Goal: Transaction & Acquisition: Book appointment/travel/reservation

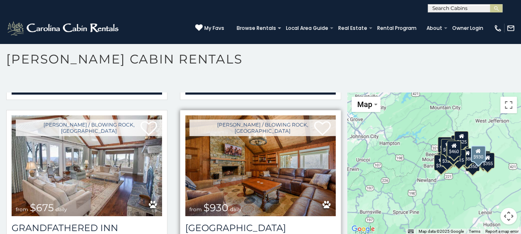
scroll to position [580, 0]
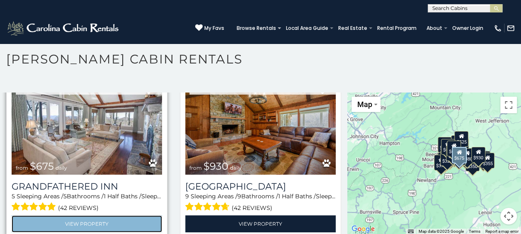
click at [122, 215] on link "View Property" at bounding box center [87, 223] width 150 height 17
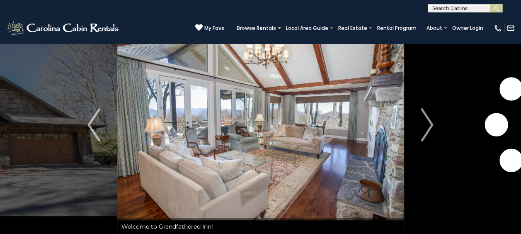
scroll to position [41, 0]
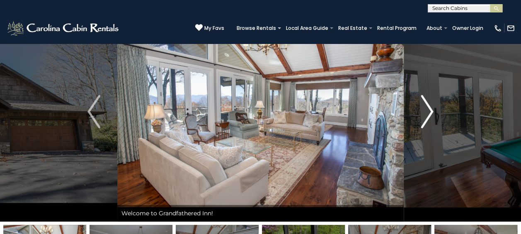
click at [424, 109] on img "Next" at bounding box center [427, 111] width 12 height 33
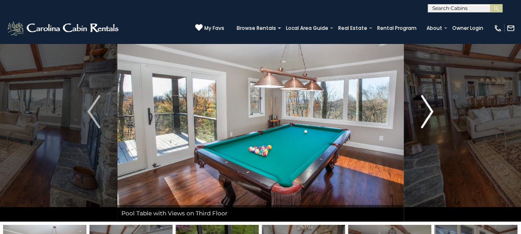
click at [424, 109] on img "Next" at bounding box center [427, 111] width 12 height 33
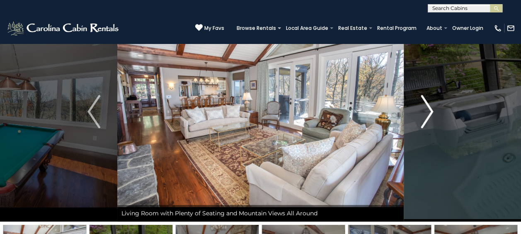
click at [424, 109] on img "Next" at bounding box center [427, 111] width 12 height 33
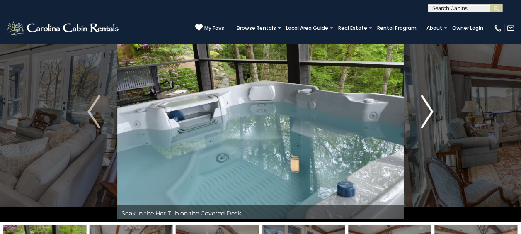
click at [424, 109] on img "Next" at bounding box center [427, 111] width 12 height 33
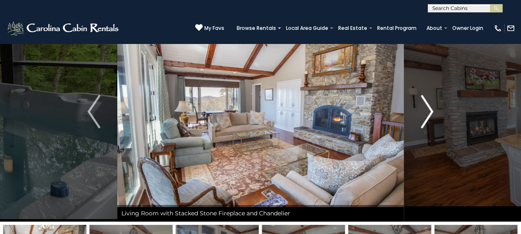
click at [424, 109] on img "Next" at bounding box center [427, 111] width 12 height 33
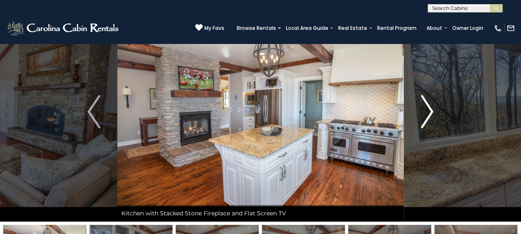
click at [431, 111] on img "Next" at bounding box center [427, 111] width 12 height 33
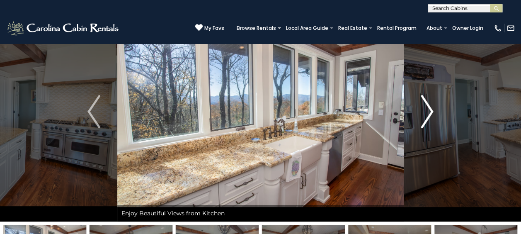
click at [424, 108] on img "Next" at bounding box center [427, 111] width 12 height 33
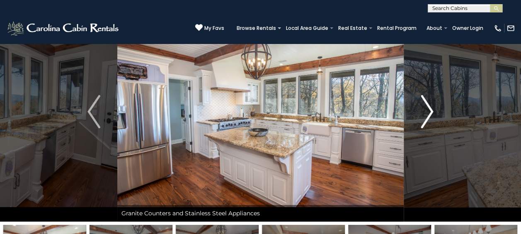
click at [424, 108] on img "Next" at bounding box center [427, 111] width 12 height 33
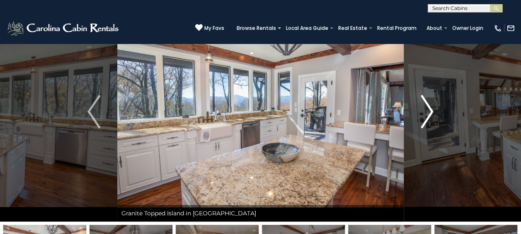
click at [424, 108] on img "Next" at bounding box center [427, 111] width 12 height 33
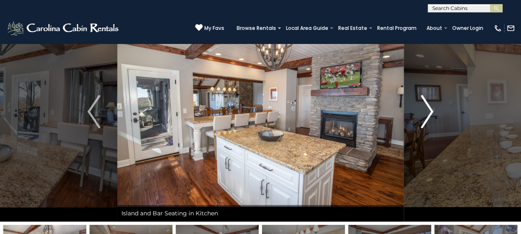
click at [428, 110] on img "Next" at bounding box center [427, 111] width 12 height 33
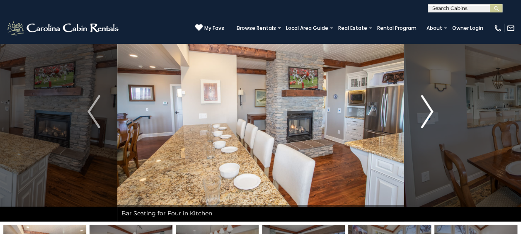
click at [428, 110] on img "Next" at bounding box center [427, 111] width 12 height 33
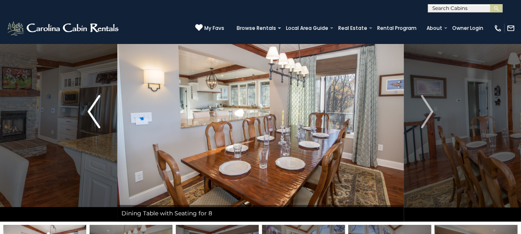
click at [92, 115] on img "Previous" at bounding box center [93, 111] width 12 height 33
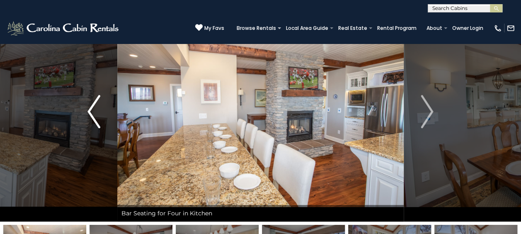
click at [98, 120] on img "Previous" at bounding box center [93, 111] width 12 height 33
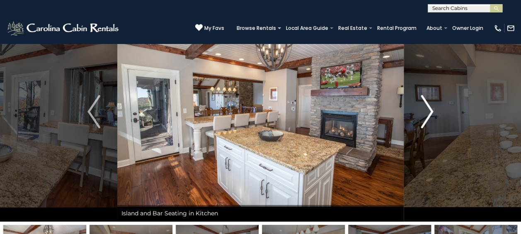
click at [431, 109] on img "Next" at bounding box center [427, 111] width 12 height 33
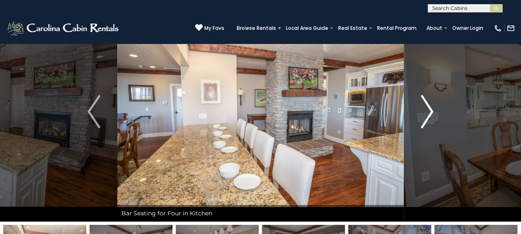
click at [431, 109] on img "Next" at bounding box center [427, 111] width 12 height 33
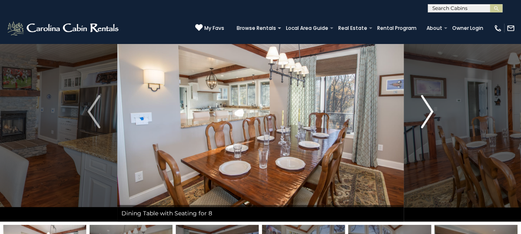
click at [431, 109] on img "Next" at bounding box center [427, 111] width 12 height 33
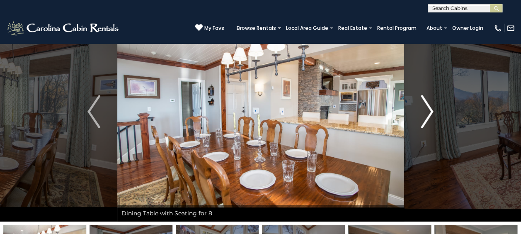
click at [431, 109] on img "Next" at bounding box center [427, 111] width 12 height 33
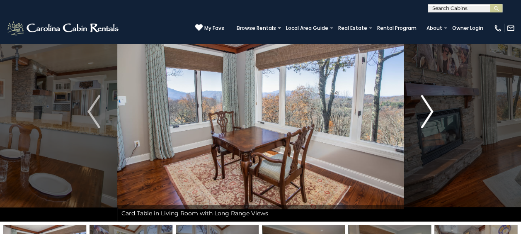
click at [431, 109] on img "Next" at bounding box center [427, 111] width 12 height 33
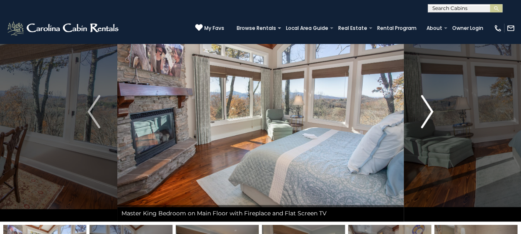
click at [431, 109] on img "Next" at bounding box center [427, 111] width 12 height 33
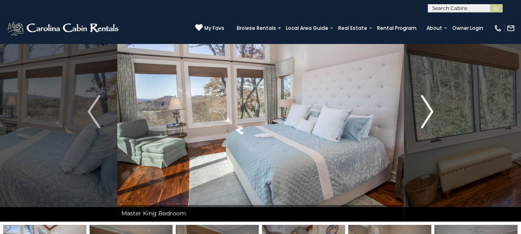
click at [431, 109] on img "Next" at bounding box center [427, 111] width 12 height 33
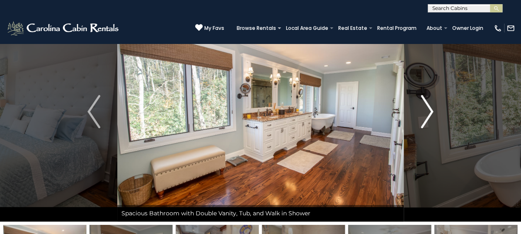
click at [431, 109] on img "Next" at bounding box center [427, 111] width 12 height 33
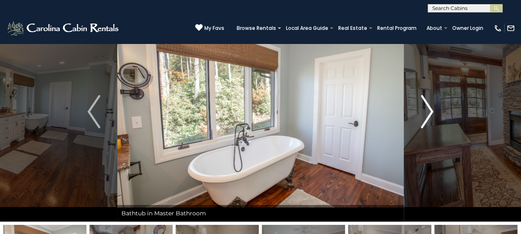
click at [431, 109] on img "Next" at bounding box center [427, 111] width 12 height 33
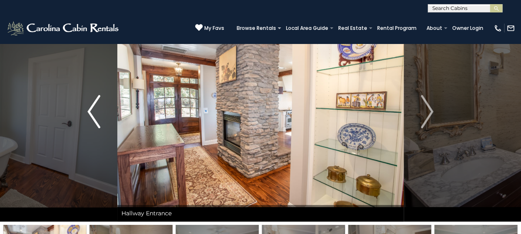
click at [97, 116] on img "Previous" at bounding box center [93, 111] width 12 height 33
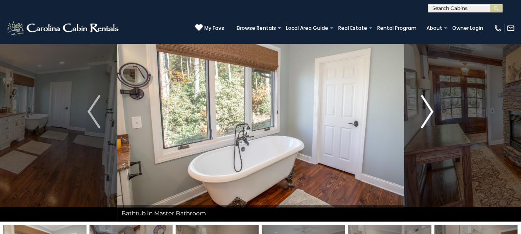
click at [424, 112] on img "Next" at bounding box center [427, 111] width 12 height 33
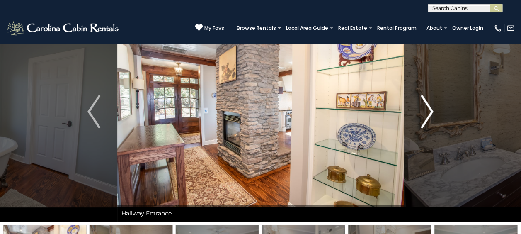
click at [422, 113] on img "Next" at bounding box center [427, 111] width 12 height 33
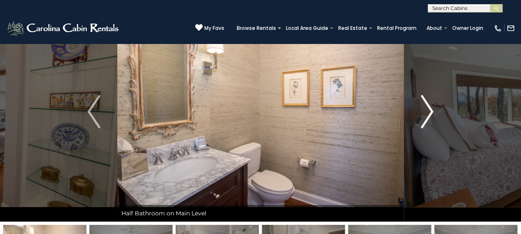
click at [422, 113] on img "Next" at bounding box center [427, 111] width 12 height 33
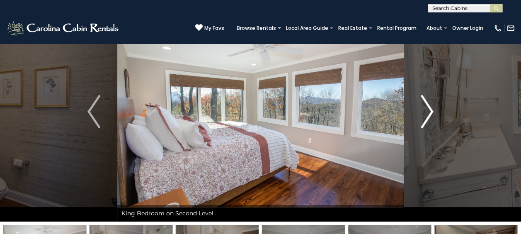
click at [422, 113] on img "Next" at bounding box center [427, 111] width 12 height 33
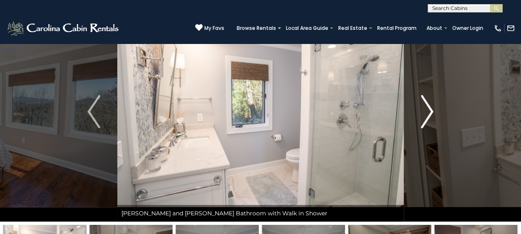
click at [422, 113] on img "Next" at bounding box center [427, 111] width 12 height 33
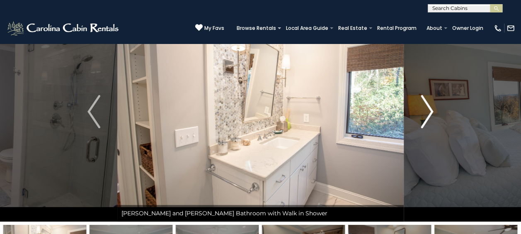
click at [422, 113] on img "Next" at bounding box center [427, 111] width 12 height 33
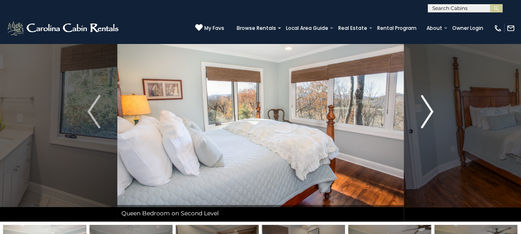
click at [422, 113] on img "Next" at bounding box center [427, 111] width 12 height 33
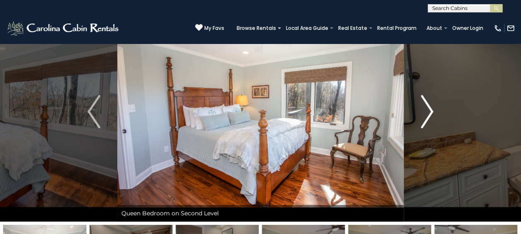
click at [422, 113] on img "Next" at bounding box center [427, 111] width 12 height 33
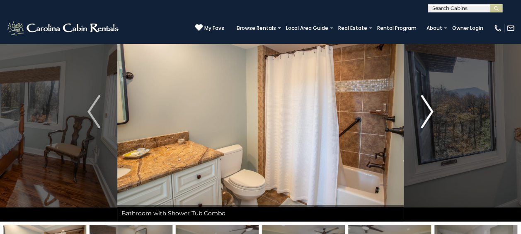
click at [422, 113] on img "Next" at bounding box center [427, 111] width 12 height 33
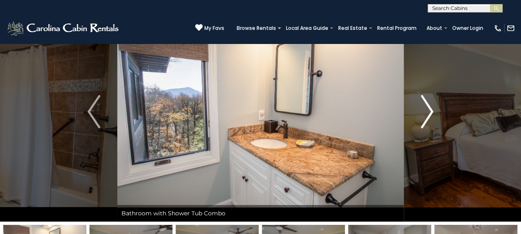
click at [422, 113] on img "Next" at bounding box center [427, 111] width 12 height 33
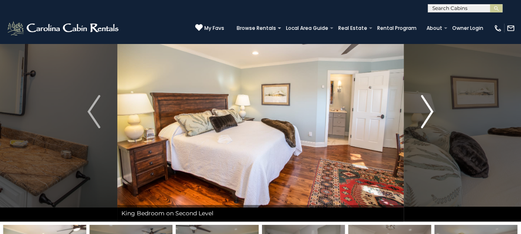
click at [422, 113] on img "Next" at bounding box center [427, 111] width 12 height 33
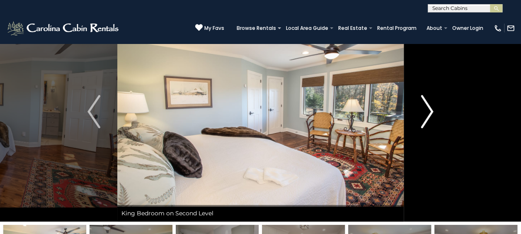
click at [422, 113] on img "Next" at bounding box center [427, 111] width 12 height 33
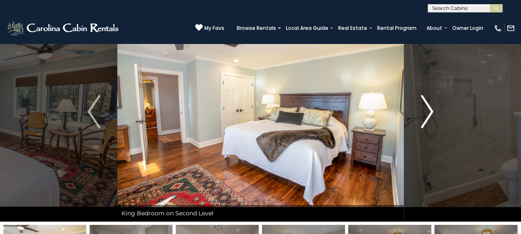
click at [422, 113] on img "Next" at bounding box center [427, 111] width 12 height 33
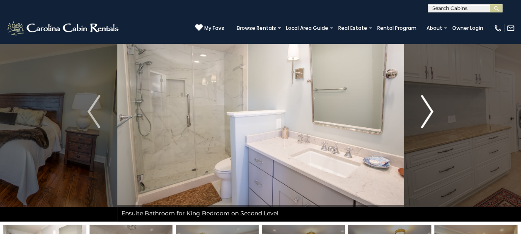
click at [422, 113] on img "Next" at bounding box center [427, 111] width 12 height 33
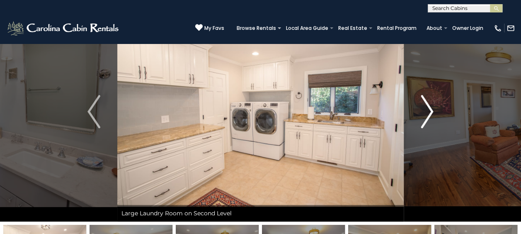
click at [426, 108] on img "Next" at bounding box center [427, 111] width 12 height 33
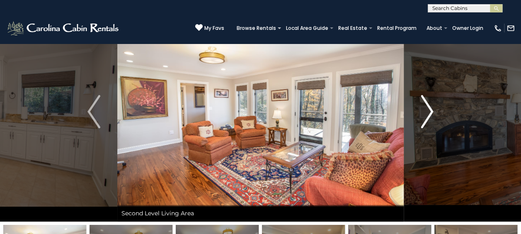
click at [426, 108] on img "Next" at bounding box center [427, 111] width 12 height 33
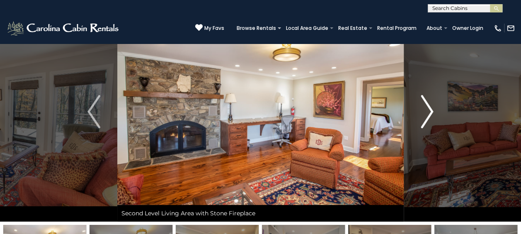
click at [426, 108] on img "Next" at bounding box center [427, 111] width 12 height 33
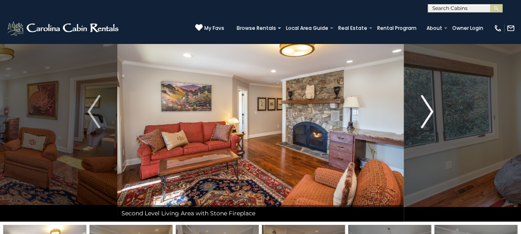
click at [426, 108] on img "Next" at bounding box center [427, 111] width 12 height 33
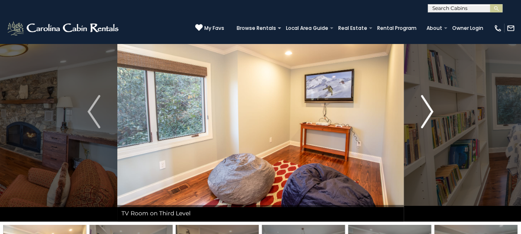
click at [426, 108] on img "Next" at bounding box center [427, 111] width 12 height 33
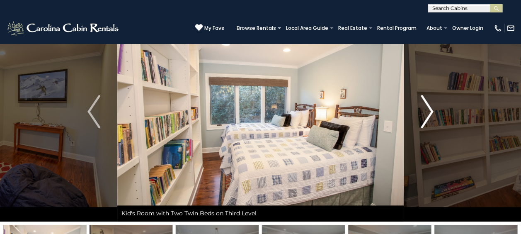
click at [426, 108] on img "Next" at bounding box center [427, 111] width 12 height 33
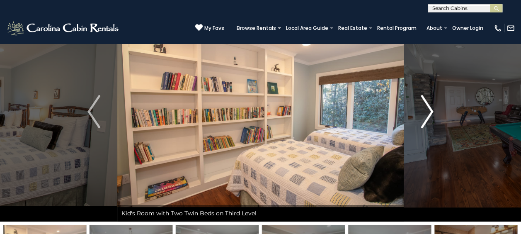
click at [426, 108] on img "Next" at bounding box center [427, 111] width 12 height 33
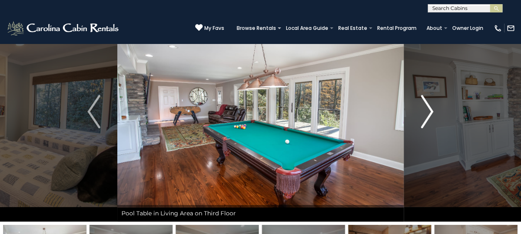
click at [426, 108] on img "Next" at bounding box center [427, 111] width 12 height 33
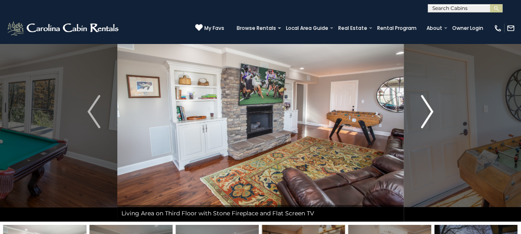
click at [426, 108] on img "Next" at bounding box center [427, 111] width 12 height 33
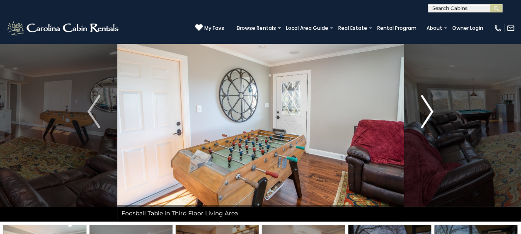
click at [426, 108] on img "Next" at bounding box center [427, 111] width 12 height 33
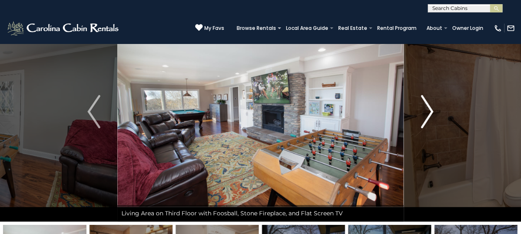
click at [426, 108] on img "Next" at bounding box center [427, 111] width 12 height 33
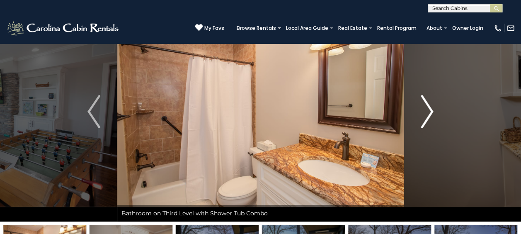
click at [426, 108] on img "Next" at bounding box center [427, 111] width 12 height 33
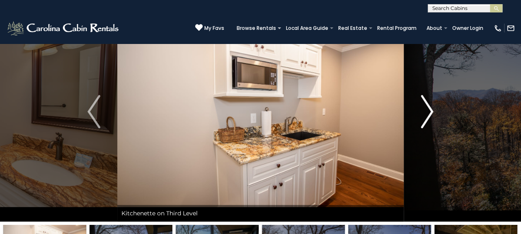
click at [426, 108] on img "Next" at bounding box center [427, 111] width 12 height 33
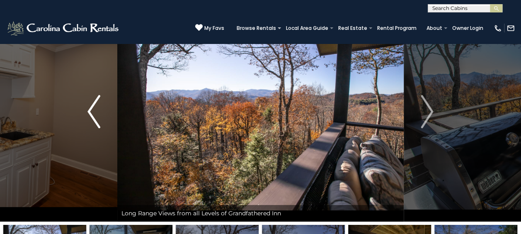
click at [91, 119] on img "Previous" at bounding box center [93, 111] width 12 height 33
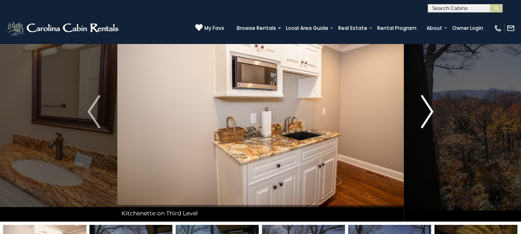
click at [419, 105] on button "Next" at bounding box center [427, 112] width 46 height 220
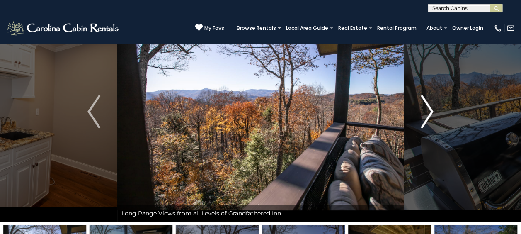
click at [419, 105] on button "Next" at bounding box center [427, 112] width 46 height 220
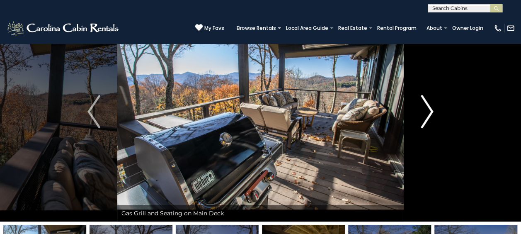
click at [419, 105] on button "Next" at bounding box center [427, 112] width 46 height 220
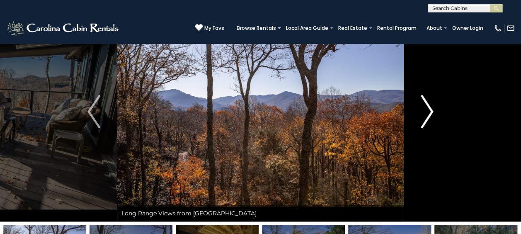
click at [419, 105] on button "Next" at bounding box center [427, 112] width 46 height 220
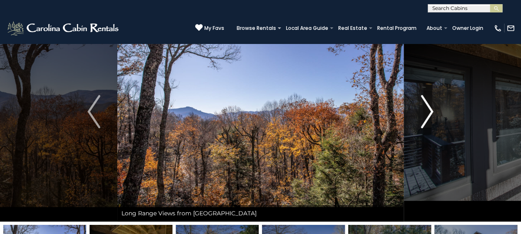
click at [419, 105] on button "Next" at bounding box center [427, 112] width 46 height 220
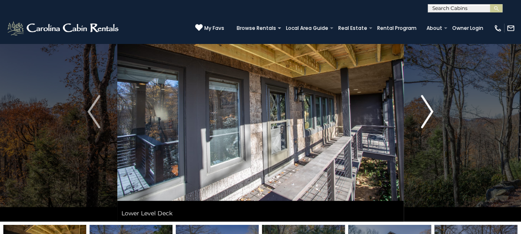
click at [419, 105] on button "Next" at bounding box center [427, 112] width 46 height 220
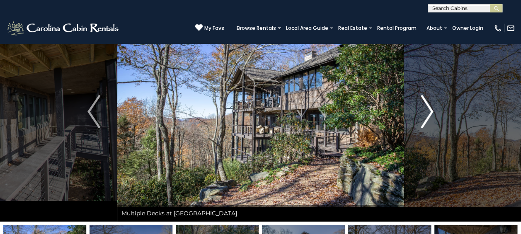
click at [424, 110] on img "Next" at bounding box center [427, 111] width 12 height 33
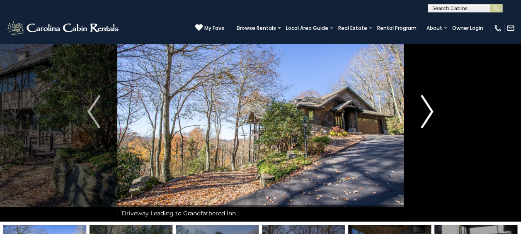
click at [424, 110] on img "Next" at bounding box center [427, 111] width 12 height 33
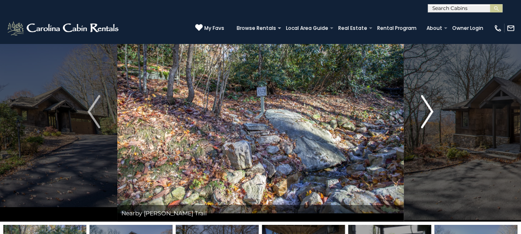
click at [424, 110] on img "Next" at bounding box center [427, 111] width 12 height 33
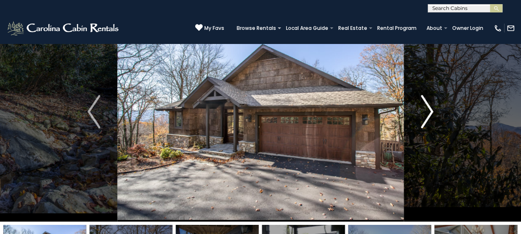
click at [424, 110] on img "Next" at bounding box center [427, 111] width 12 height 33
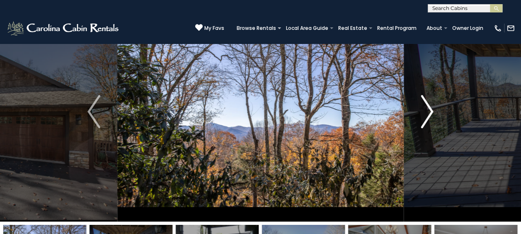
click at [424, 110] on img "Next" at bounding box center [427, 111] width 12 height 33
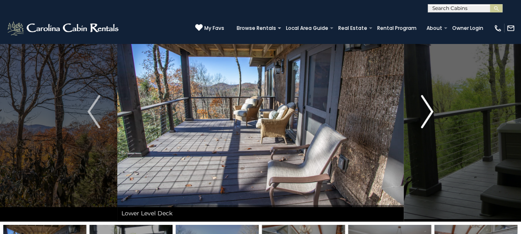
click at [424, 110] on img "Next" at bounding box center [427, 111] width 12 height 33
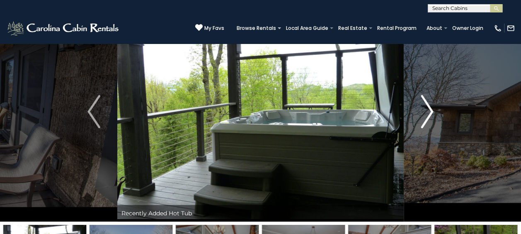
click at [424, 110] on img "Next" at bounding box center [427, 111] width 12 height 33
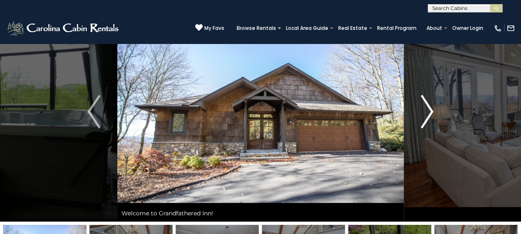
click at [424, 110] on img "Next" at bounding box center [427, 111] width 12 height 33
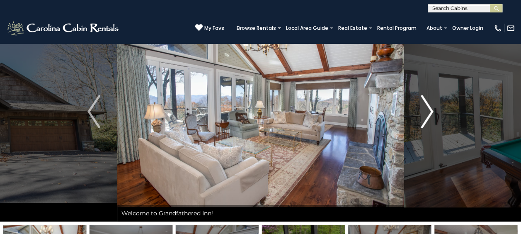
click at [424, 110] on img "Next" at bounding box center [427, 111] width 12 height 33
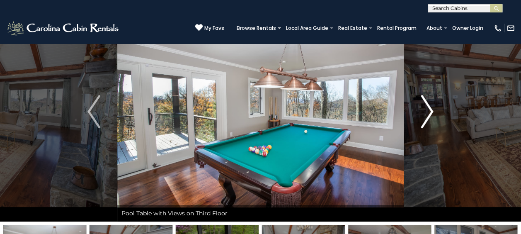
click at [424, 110] on img "Next" at bounding box center [427, 111] width 12 height 33
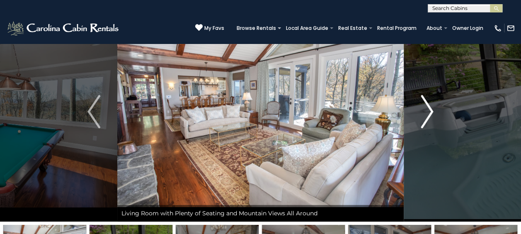
click at [424, 110] on img "Next" at bounding box center [427, 111] width 12 height 33
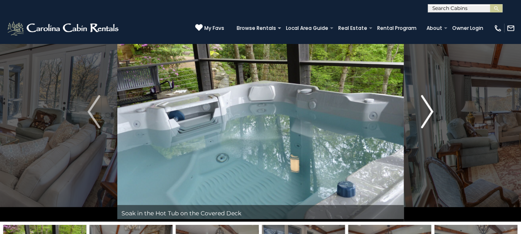
click at [424, 110] on img "Next" at bounding box center [427, 111] width 12 height 33
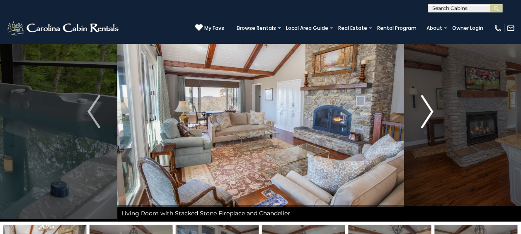
click at [424, 110] on img "Next" at bounding box center [427, 111] width 12 height 33
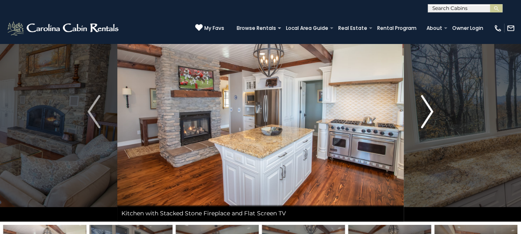
click at [424, 110] on img "Next" at bounding box center [427, 111] width 12 height 33
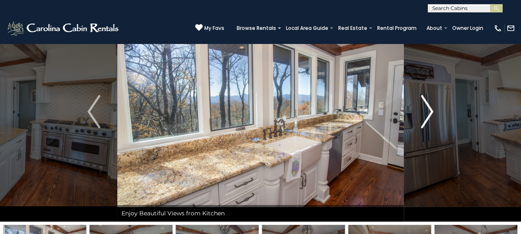
click at [424, 110] on img "Next" at bounding box center [427, 111] width 12 height 33
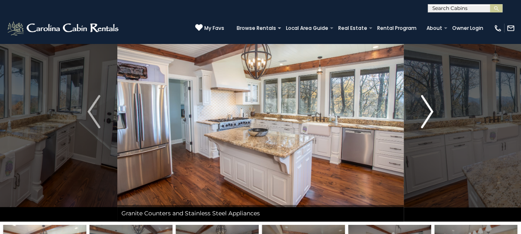
click at [424, 110] on img "Next" at bounding box center [427, 111] width 12 height 33
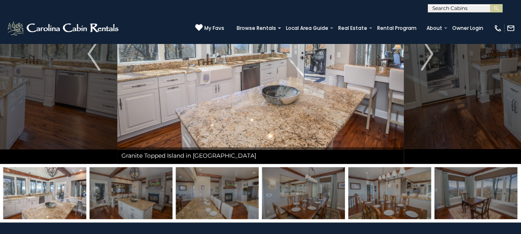
scroll to position [0, 0]
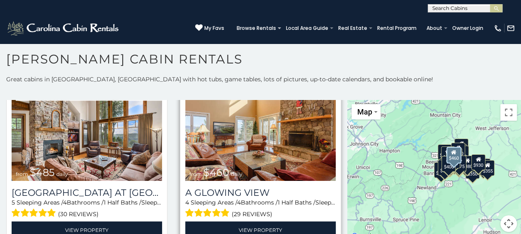
scroll to position [1078, 0]
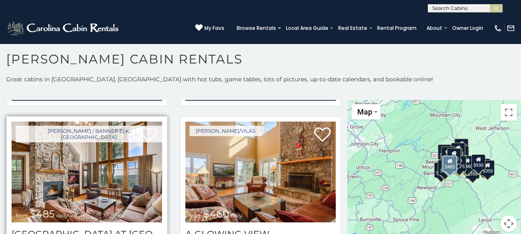
click at [111, 166] on img at bounding box center [87, 171] width 150 height 101
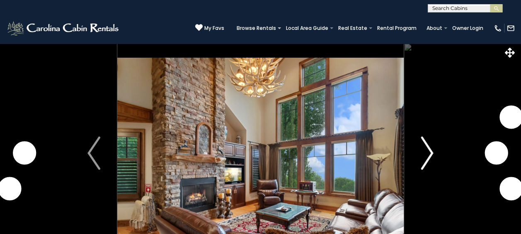
click at [428, 152] on img "Next" at bounding box center [427, 152] width 12 height 33
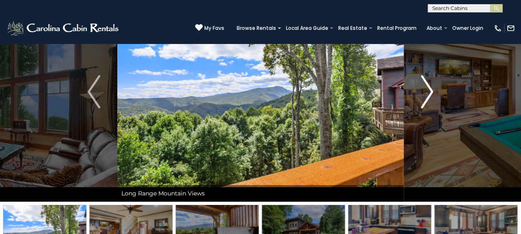
scroll to position [41, 0]
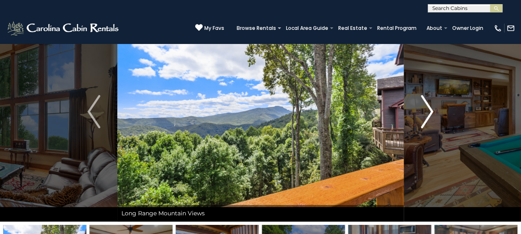
click at [428, 112] on img "Next" at bounding box center [427, 111] width 12 height 33
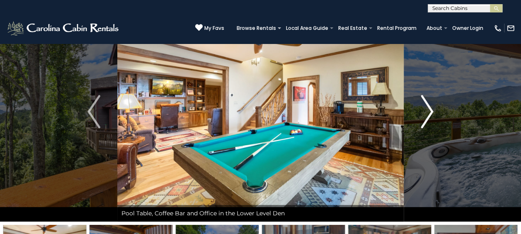
click at [428, 112] on img "Next" at bounding box center [427, 111] width 12 height 33
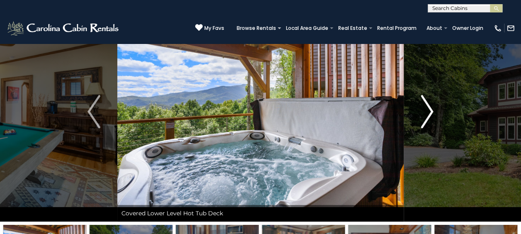
click at [428, 112] on img "Next" at bounding box center [427, 111] width 12 height 33
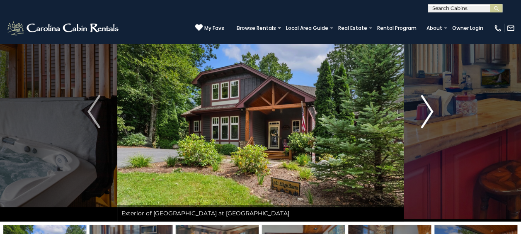
click at [428, 112] on img "Next" at bounding box center [427, 111] width 12 height 33
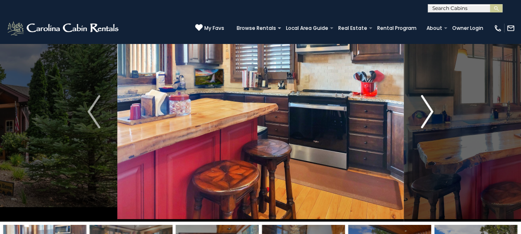
click at [428, 112] on img "Next" at bounding box center [427, 111] width 12 height 33
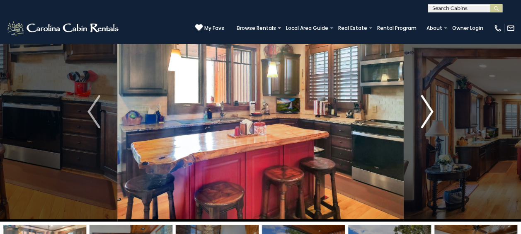
click at [428, 112] on img "Next" at bounding box center [427, 111] width 12 height 33
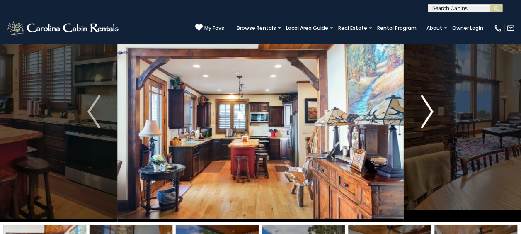
click at [428, 112] on img "Next" at bounding box center [427, 111] width 12 height 33
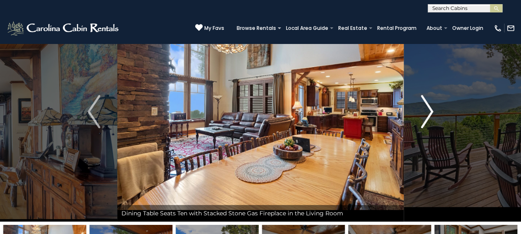
click at [428, 112] on img "Next" at bounding box center [427, 111] width 12 height 33
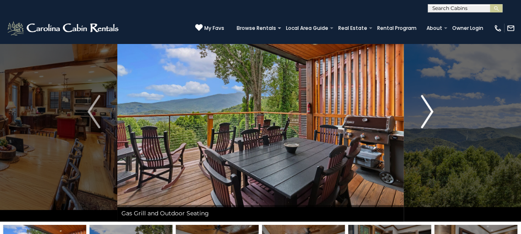
click at [428, 112] on img "Next" at bounding box center [427, 111] width 12 height 33
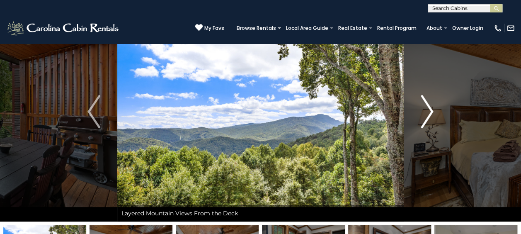
click at [428, 112] on img "Next" at bounding box center [427, 111] width 12 height 33
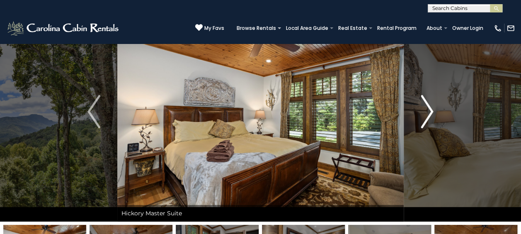
click at [428, 112] on img "Next" at bounding box center [427, 111] width 12 height 33
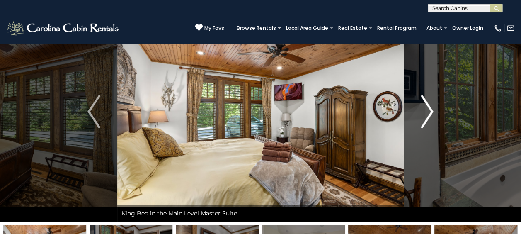
click at [428, 112] on img "Next" at bounding box center [427, 111] width 12 height 33
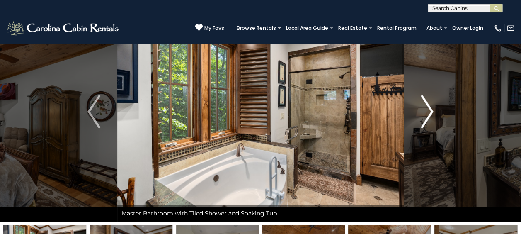
click at [428, 112] on img "Next" at bounding box center [427, 111] width 12 height 33
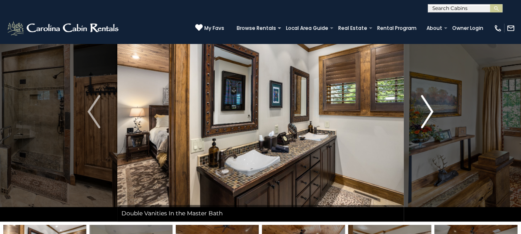
click at [428, 112] on img "Next" at bounding box center [427, 111] width 12 height 33
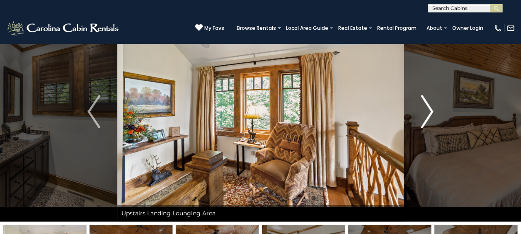
click at [428, 112] on img "Next" at bounding box center [427, 111] width 12 height 33
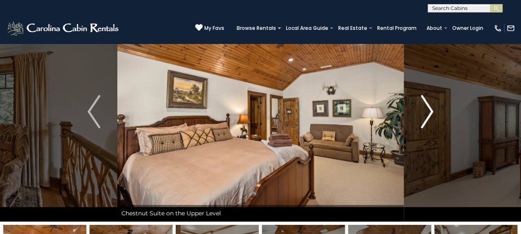
click at [428, 112] on img "Next" at bounding box center [427, 111] width 12 height 33
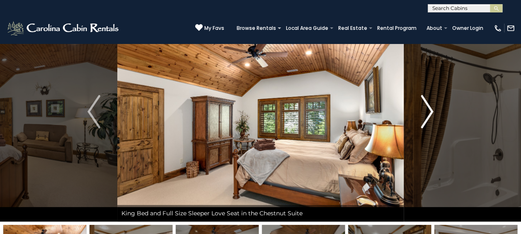
click at [428, 112] on img "Next" at bounding box center [427, 111] width 12 height 33
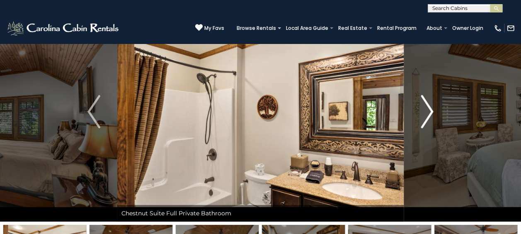
click at [428, 112] on img "Next" at bounding box center [427, 111] width 12 height 33
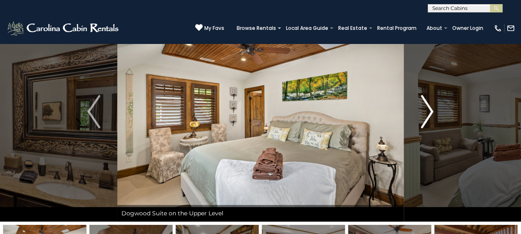
click at [428, 112] on img "Next" at bounding box center [427, 111] width 12 height 33
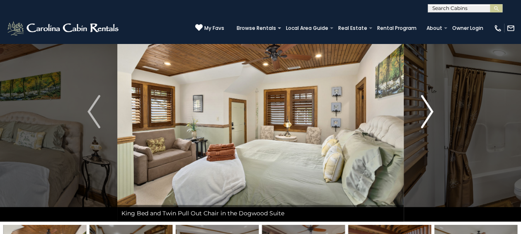
click at [428, 112] on img "Next" at bounding box center [427, 111] width 12 height 33
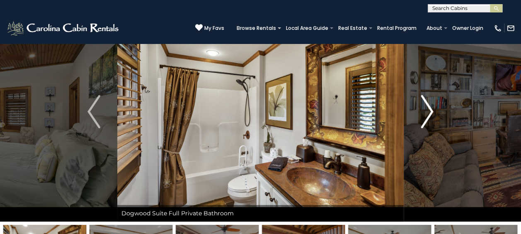
click at [428, 112] on img "Next" at bounding box center [427, 111] width 12 height 33
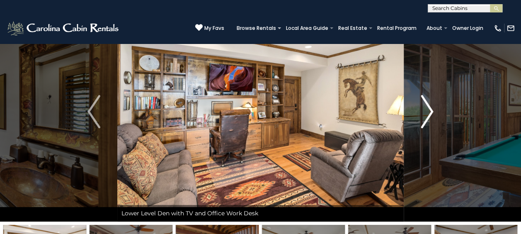
click at [428, 112] on img "Next" at bounding box center [427, 111] width 12 height 33
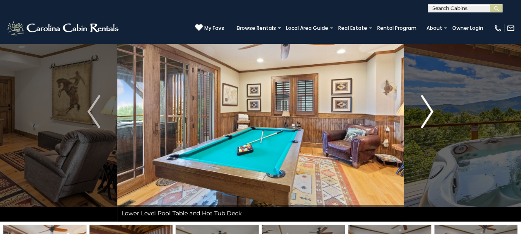
click at [428, 112] on img "Next" at bounding box center [427, 111] width 12 height 33
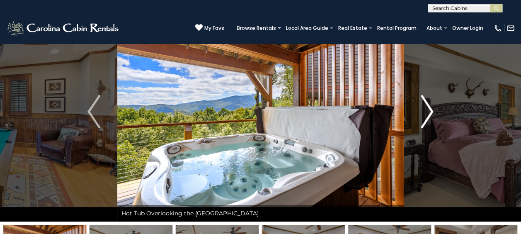
click at [428, 112] on img "Next" at bounding box center [427, 111] width 12 height 33
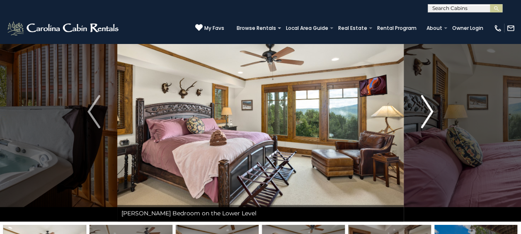
click at [428, 112] on img "Next" at bounding box center [427, 111] width 12 height 33
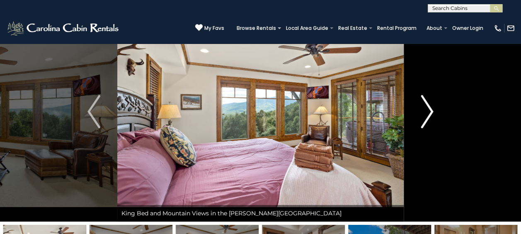
click at [428, 112] on img "Next" at bounding box center [427, 111] width 12 height 33
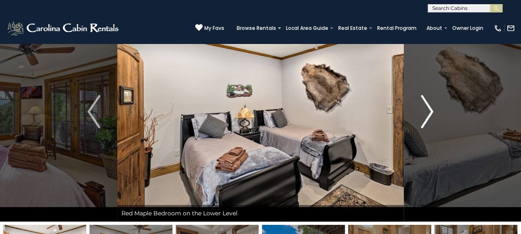
click at [428, 112] on img "Next" at bounding box center [427, 111] width 12 height 33
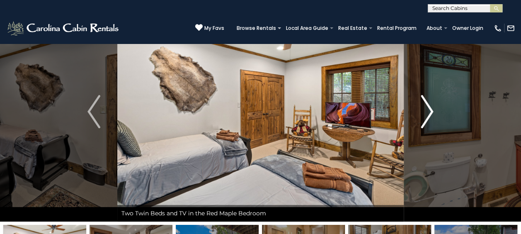
click at [428, 112] on img "Next" at bounding box center [427, 111] width 12 height 33
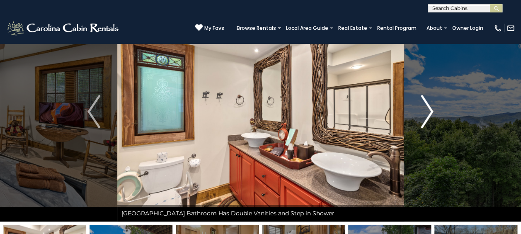
click at [428, 112] on img "Next" at bounding box center [427, 111] width 12 height 33
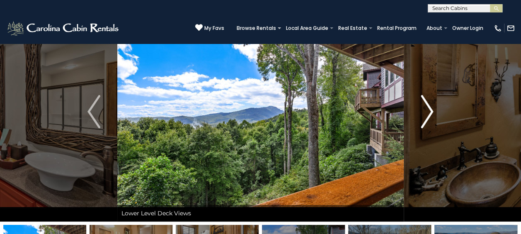
click at [428, 112] on img "Next" at bounding box center [427, 111] width 12 height 33
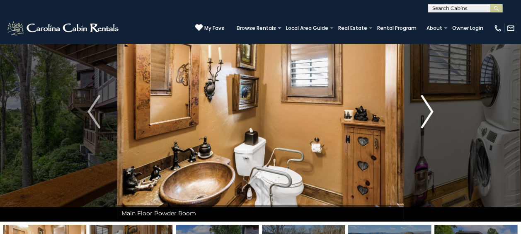
click at [428, 112] on img "Next" at bounding box center [427, 111] width 12 height 33
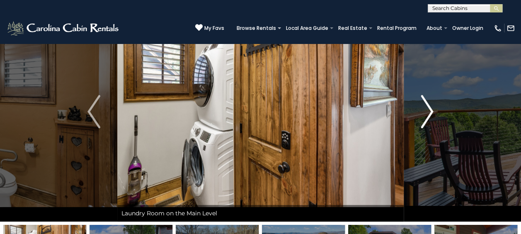
click at [428, 112] on img "Next" at bounding box center [427, 111] width 12 height 33
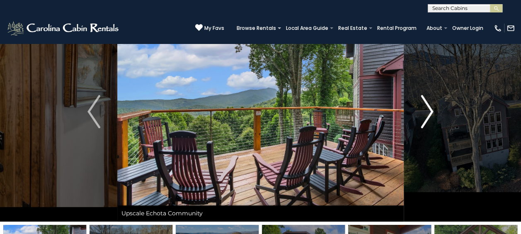
click at [428, 112] on img "Next" at bounding box center [427, 111] width 12 height 33
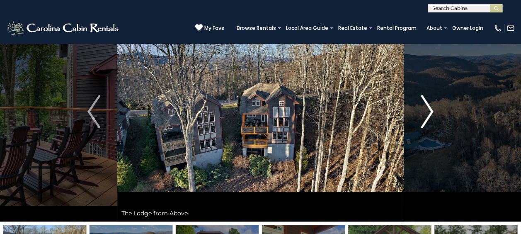
click at [428, 112] on img "Next" at bounding box center [427, 111] width 12 height 33
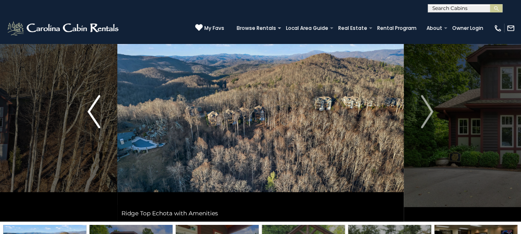
click at [85, 109] on button "Previous" at bounding box center [93, 112] width 46 height 220
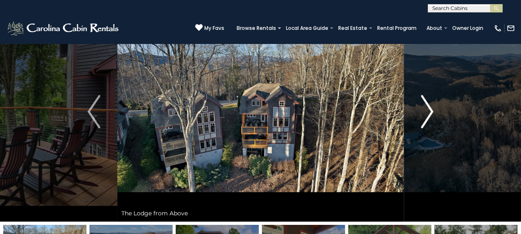
click at [423, 124] on img "Next" at bounding box center [427, 111] width 12 height 33
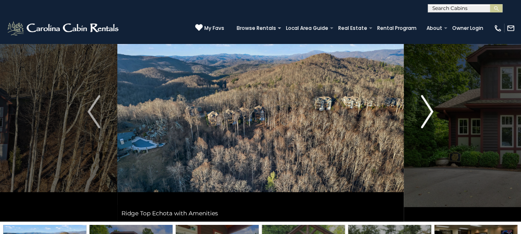
click at [423, 124] on img "Next" at bounding box center [427, 111] width 12 height 33
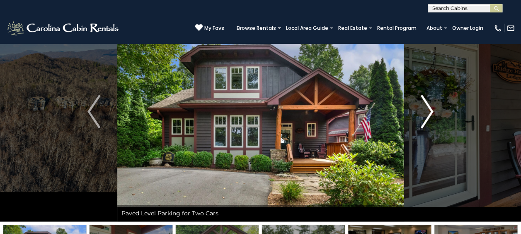
click at [423, 124] on img "Next" at bounding box center [427, 111] width 12 height 33
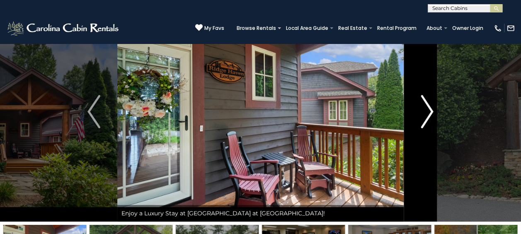
click at [423, 124] on img "Next" at bounding box center [427, 111] width 12 height 33
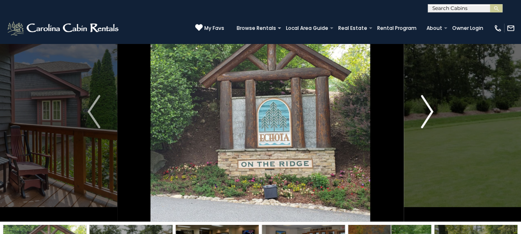
click at [423, 124] on img "Next" at bounding box center [427, 111] width 12 height 33
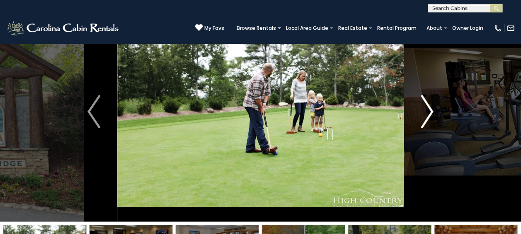
click at [423, 124] on img "Next" at bounding box center [427, 111] width 12 height 33
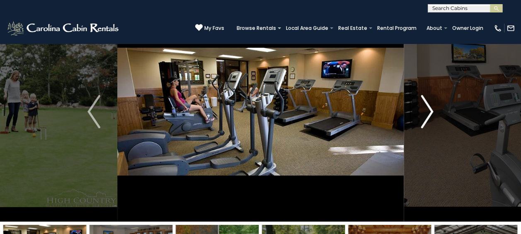
click at [423, 124] on img "Next" at bounding box center [427, 111] width 12 height 33
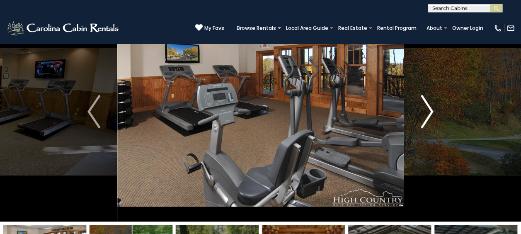
click at [423, 124] on img "Next" at bounding box center [427, 111] width 12 height 33
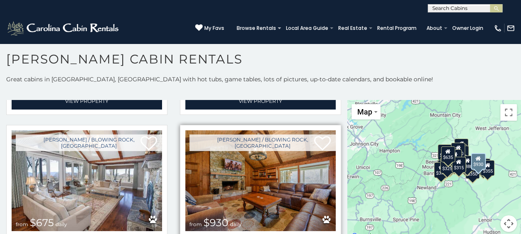
scroll to position [580, 0]
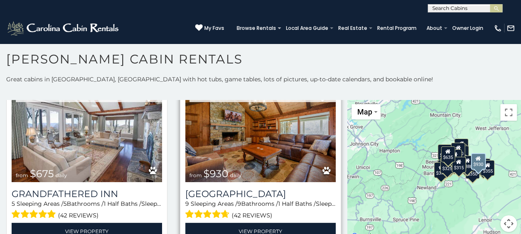
click at [260, 146] on img at bounding box center [260, 131] width 150 height 101
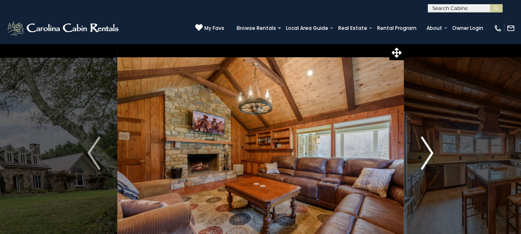
click at [428, 150] on img "Next" at bounding box center [427, 152] width 12 height 33
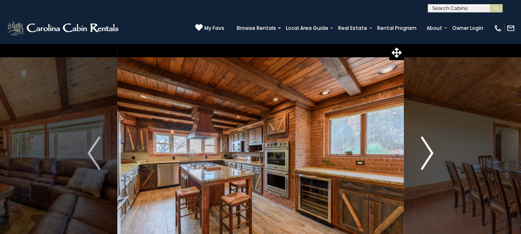
click at [427, 147] on img "Next" at bounding box center [427, 152] width 12 height 33
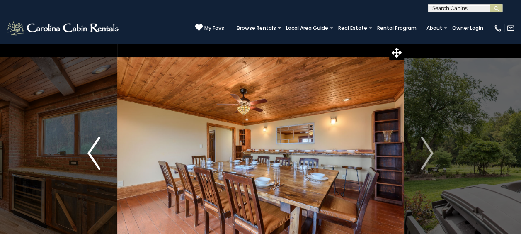
click at [91, 153] on img "Previous" at bounding box center [93, 152] width 12 height 33
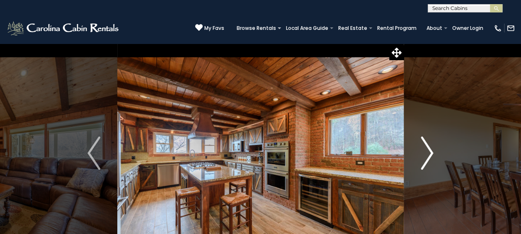
click at [428, 155] on img "Next" at bounding box center [427, 152] width 12 height 33
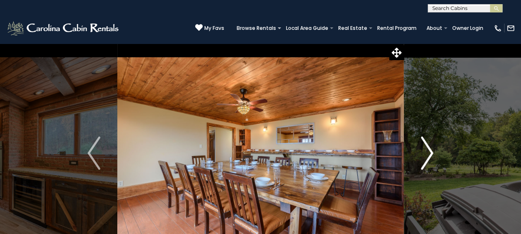
click at [431, 153] on img "Next" at bounding box center [427, 152] width 12 height 33
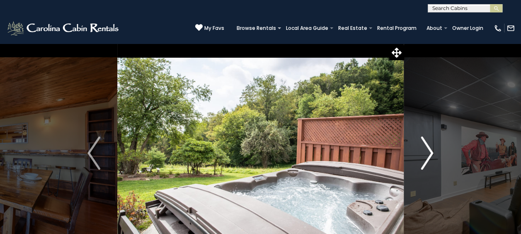
click at [432, 149] on img "Next" at bounding box center [427, 152] width 12 height 33
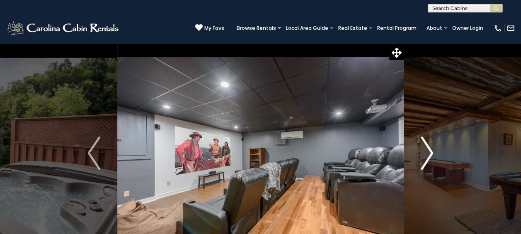
click at [425, 153] on img "Next" at bounding box center [427, 152] width 12 height 33
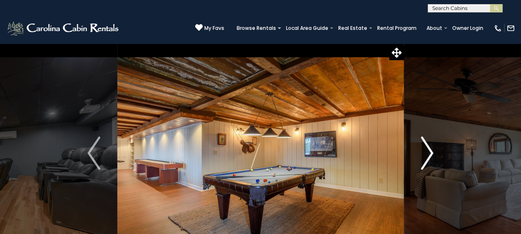
click at [425, 153] on img "Next" at bounding box center [427, 152] width 12 height 33
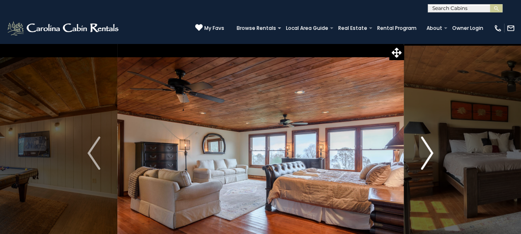
click at [425, 153] on img "Next" at bounding box center [427, 152] width 12 height 33
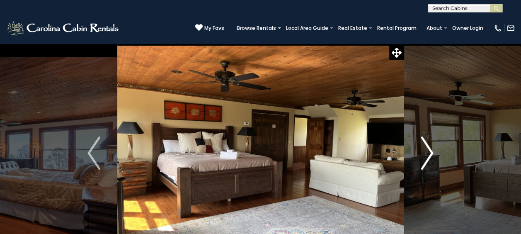
click at [425, 153] on img "Next" at bounding box center [427, 152] width 12 height 33
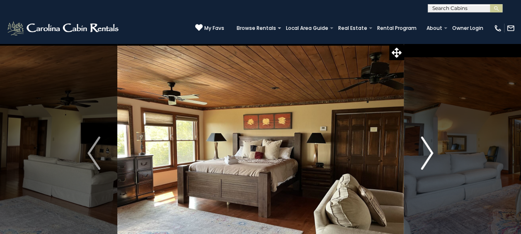
click at [425, 153] on img "Next" at bounding box center [427, 152] width 12 height 33
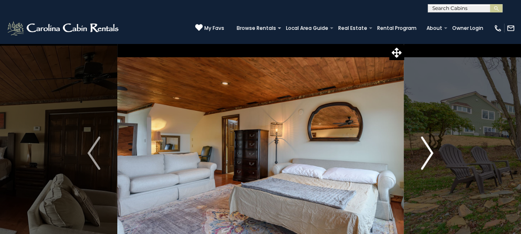
click at [425, 153] on img "Next" at bounding box center [427, 152] width 12 height 33
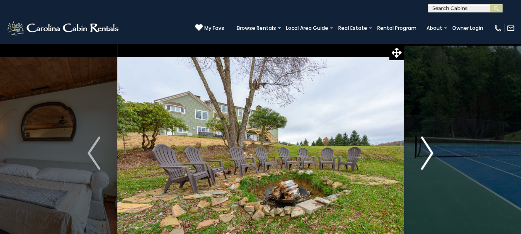
click at [425, 153] on img "Next" at bounding box center [427, 152] width 12 height 33
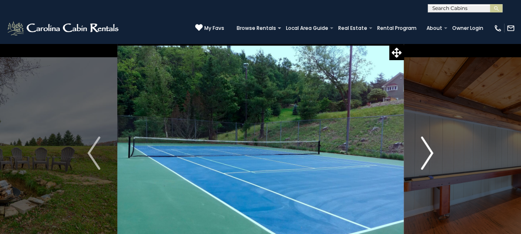
click at [425, 153] on img "Next" at bounding box center [427, 152] width 12 height 33
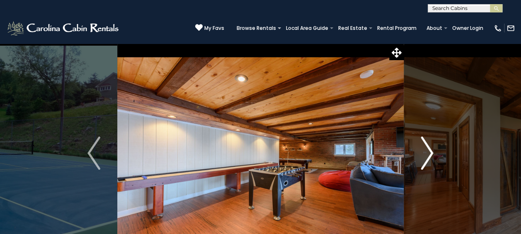
click at [425, 153] on img "Next" at bounding box center [427, 152] width 12 height 33
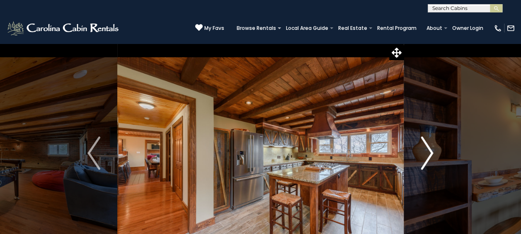
click at [425, 153] on img "Next" at bounding box center [427, 152] width 12 height 33
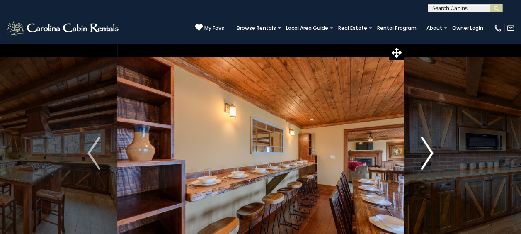
click at [425, 153] on img "Next" at bounding box center [427, 152] width 12 height 33
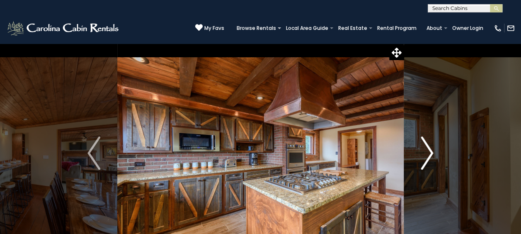
click at [425, 153] on img "Next" at bounding box center [427, 152] width 12 height 33
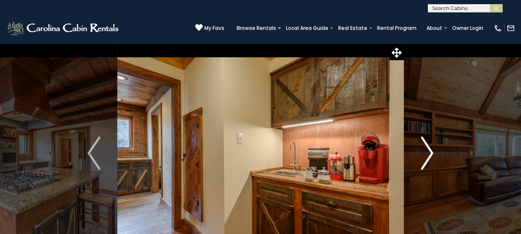
click at [425, 153] on img "Next" at bounding box center [427, 152] width 12 height 33
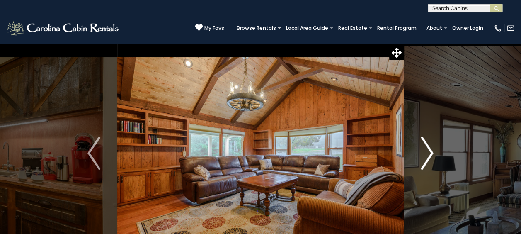
click at [425, 153] on img "Next" at bounding box center [427, 152] width 12 height 33
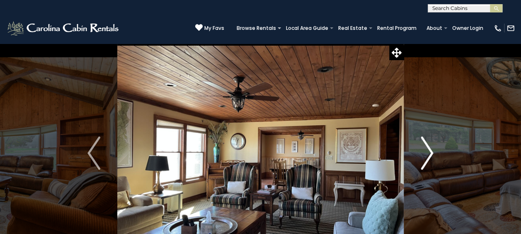
click at [425, 153] on img "Next" at bounding box center [427, 152] width 12 height 33
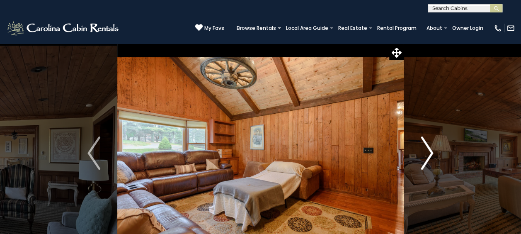
click at [425, 153] on img "Next" at bounding box center [427, 152] width 12 height 33
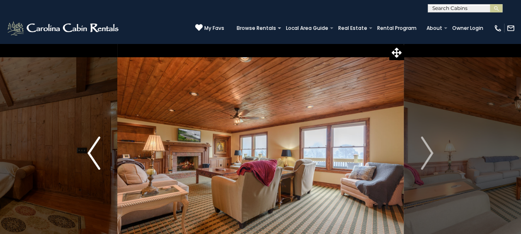
click at [100, 152] on img "Previous" at bounding box center [93, 152] width 12 height 33
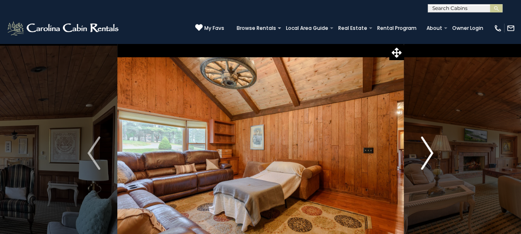
click at [424, 150] on img "Next" at bounding box center [427, 152] width 12 height 33
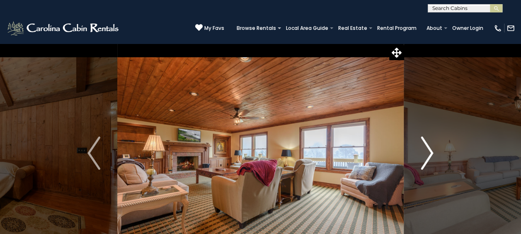
click at [424, 150] on img "Next" at bounding box center [427, 152] width 12 height 33
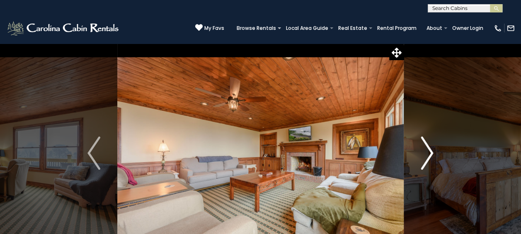
click at [424, 150] on img "Next" at bounding box center [427, 152] width 12 height 33
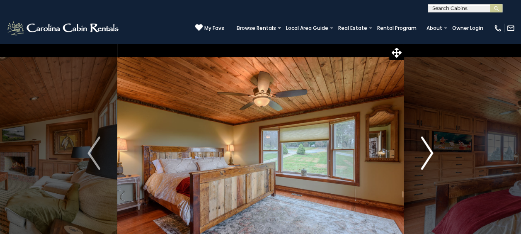
click at [424, 150] on img "Next" at bounding box center [427, 152] width 12 height 33
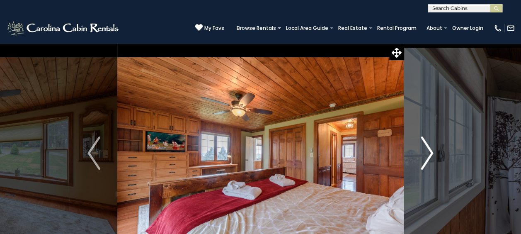
click at [424, 150] on img "Next" at bounding box center [427, 152] width 12 height 33
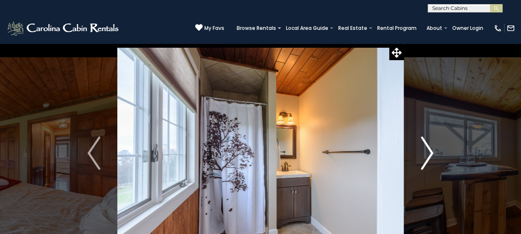
click at [424, 150] on img "Next" at bounding box center [427, 152] width 12 height 33
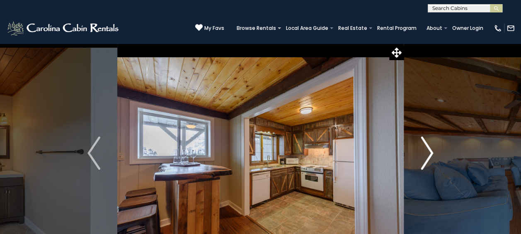
click at [424, 150] on img "Next" at bounding box center [427, 152] width 12 height 33
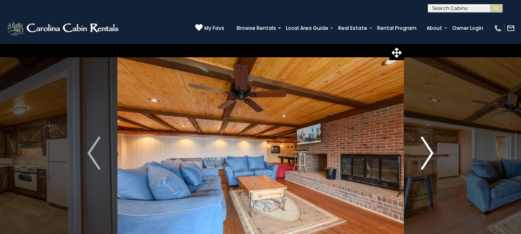
click at [424, 150] on img "Next" at bounding box center [427, 152] width 12 height 33
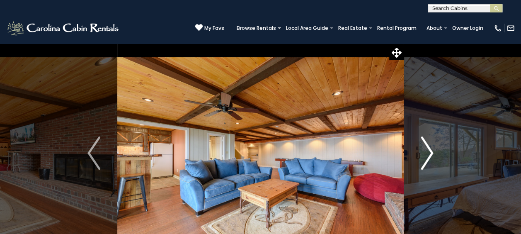
click at [424, 150] on img "Next" at bounding box center [427, 152] width 12 height 33
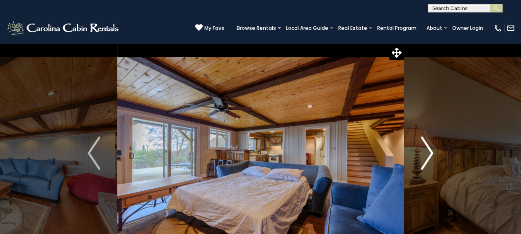
click at [424, 150] on img "Next" at bounding box center [427, 152] width 12 height 33
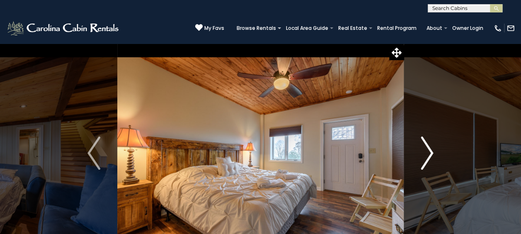
click at [424, 150] on img "Next" at bounding box center [427, 152] width 12 height 33
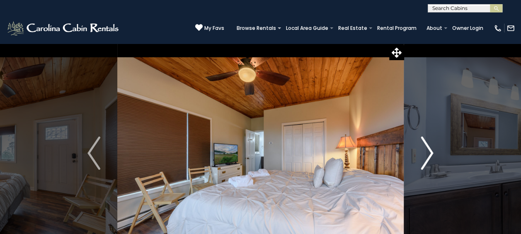
click at [424, 150] on img "Next" at bounding box center [427, 152] width 12 height 33
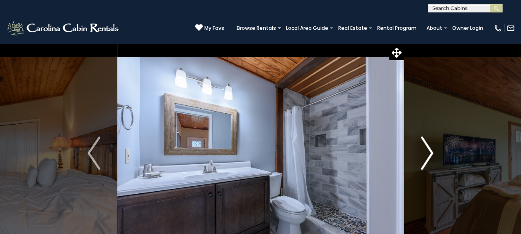
click at [424, 150] on img "Next" at bounding box center [427, 152] width 12 height 33
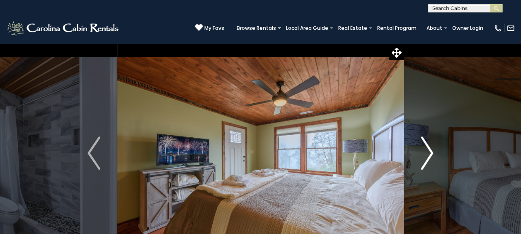
click at [424, 150] on img "Next" at bounding box center [427, 152] width 12 height 33
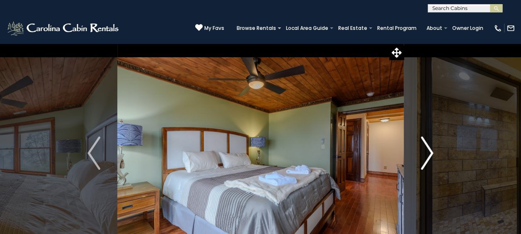
click at [424, 150] on img "Next" at bounding box center [427, 152] width 12 height 33
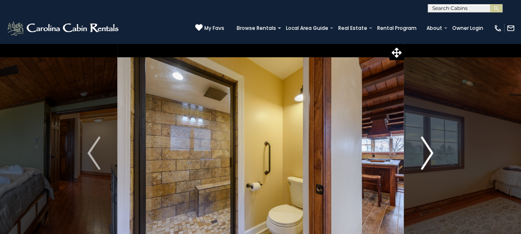
click at [424, 150] on img "Next" at bounding box center [427, 152] width 12 height 33
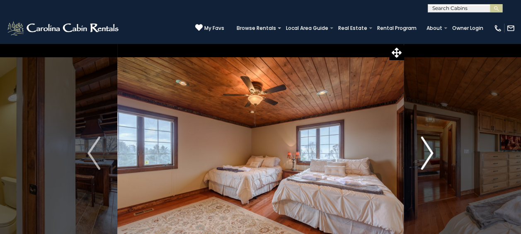
click at [424, 150] on img "Next" at bounding box center [427, 152] width 12 height 33
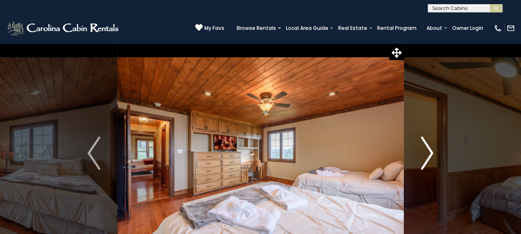
click at [424, 150] on img "Next" at bounding box center [427, 152] width 12 height 33
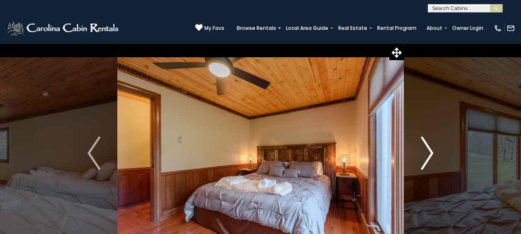
click at [424, 150] on img "Next" at bounding box center [427, 152] width 12 height 33
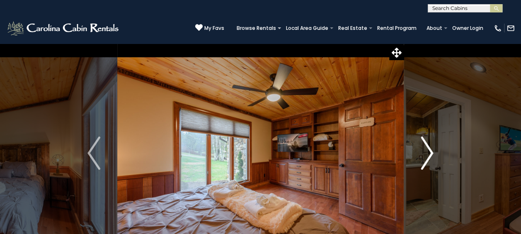
click at [424, 150] on img "Next" at bounding box center [427, 152] width 12 height 33
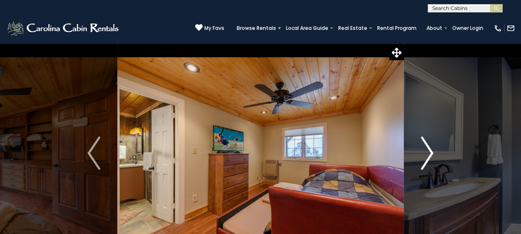
click at [424, 150] on img "Next" at bounding box center [427, 152] width 12 height 33
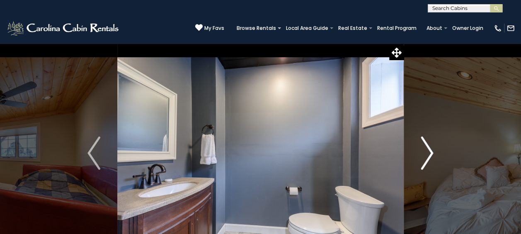
click at [424, 150] on img "Next" at bounding box center [427, 152] width 12 height 33
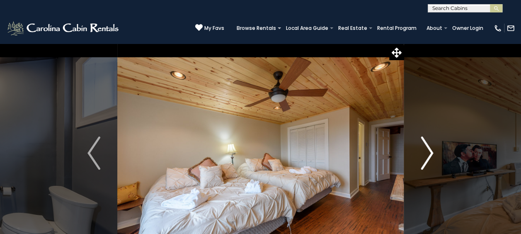
click at [424, 150] on img "Next" at bounding box center [427, 152] width 12 height 33
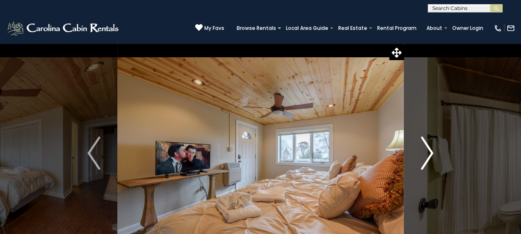
click at [424, 150] on img "Next" at bounding box center [427, 152] width 12 height 33
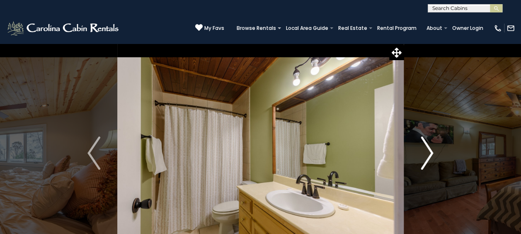
click at [424, 150] on img "Next" at bounding box center [427, 152] width 12 height 33
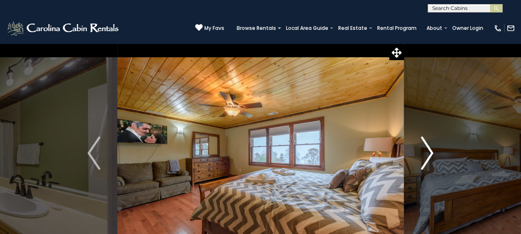
click at [424, 150] on img "Next" at bounding box center [427, 152] width 12 height 33
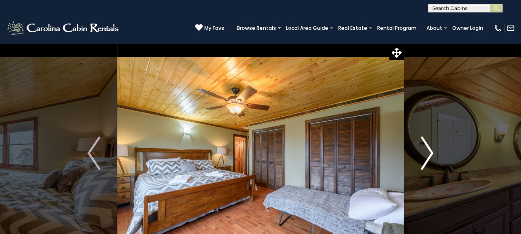
click at [424, 150] on img "Next" at bounding box center [427, 152] width 12 height 33
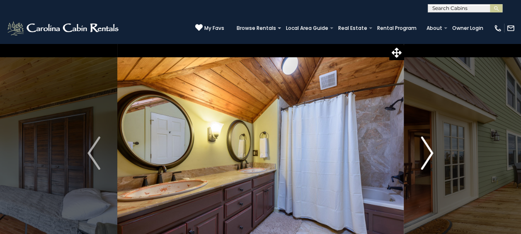
click at [424, 150] on img "Next" at bounding box center [427, 152] width 12 height 33
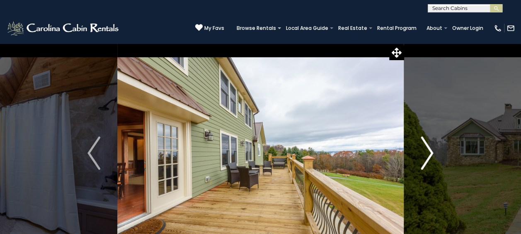
click at [424, 150] on img "Next" at bounding box center [427, 152] width 12 height 33
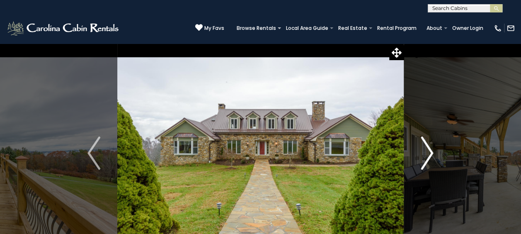
click at [424, 150] on img "Next" at bounding box center [427, 152] width 12 height 33
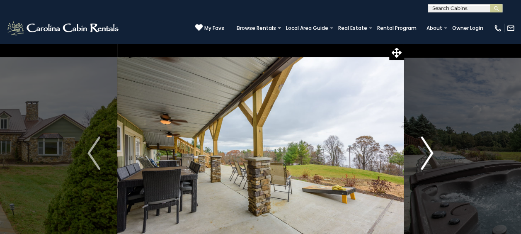
click at [424, 150] on img "Next" at bounding box center [427, 152] width 12 height 33
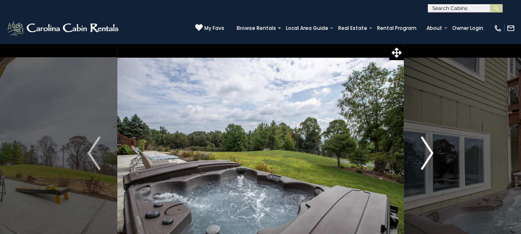
click at [424, 150] on img "Next" at bounding box center [427, 152] width 12 height 33
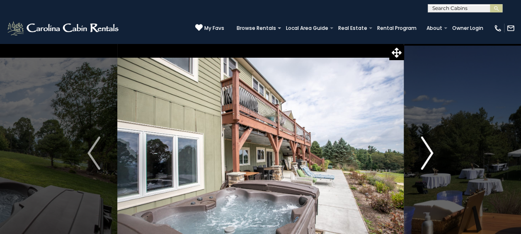
click at [424, 150] on img "Next" at bounding box center [427, 152] width 12 height 33
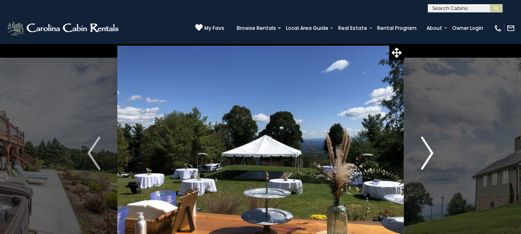
click at [424, 150] on img "Next" at bounding box center [427, 152] width 12 height 33
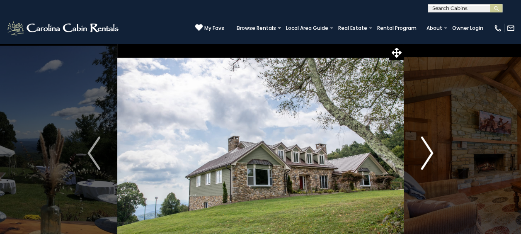
click at [424, 150] on img "Next" at bounding box center [427, 152] width 12 height 33
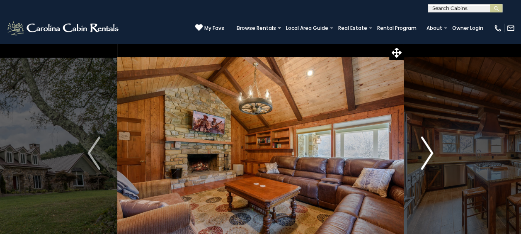
click at [424, 150] on img "Next" at bounding box center [427, 152] width 12 height 33
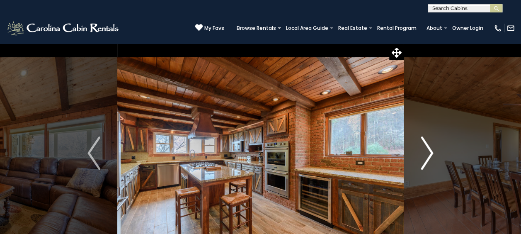
click at [424, 150] on img "Next" at bounding box center [427, 152] width 12 height 33
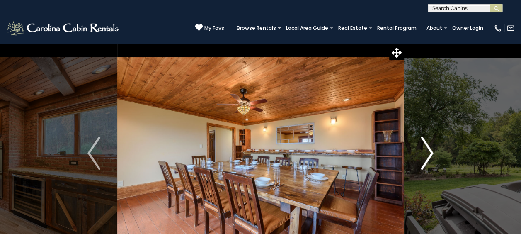
click at [424, 150] on img "Next" at bounding box center [427, 152] width 12 height 33
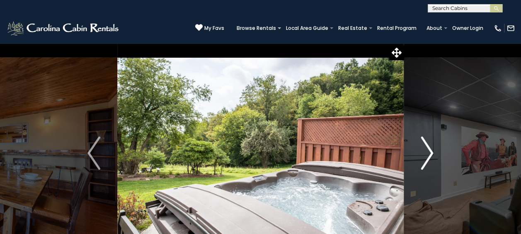
click at [424, 150] on img "Next" at bounding box center [427, 152] width 12 height 33
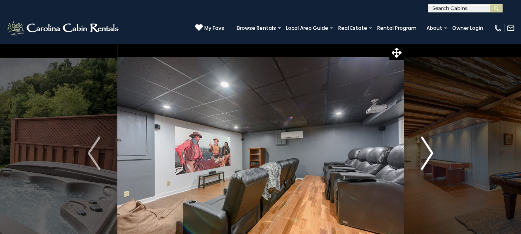
click at [424, 150] on img "Next" at bounding box center [427, 152] width 12 height 33
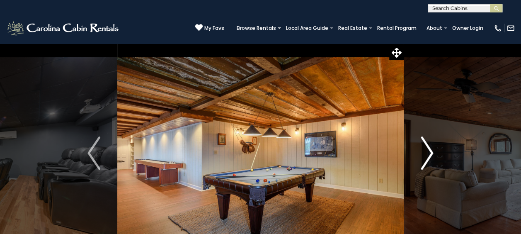
click at [424, 150] on img "Next" at bounding box center [427, 152] width 12 height 33
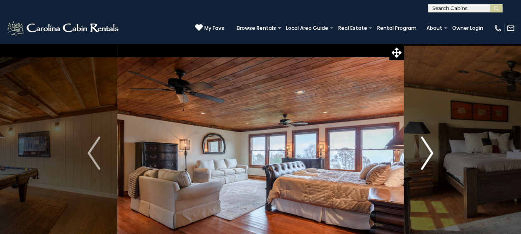
click at [424, 150] on img "Next" at bounding box center [427, 152] width 12 height 33
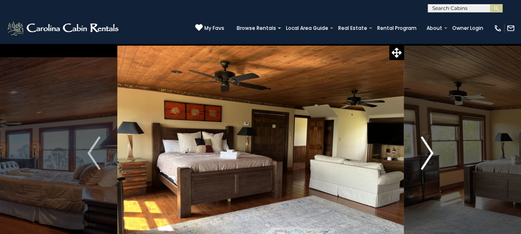
click at [424, 150] on img "Next" at bounding box center [427, 152] width 12 height 33
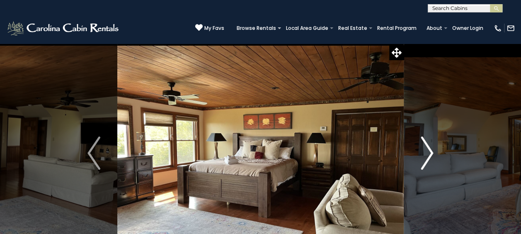
click at [424, 150] on img "Next" at bounding box center [427, 152] width 12 height 33
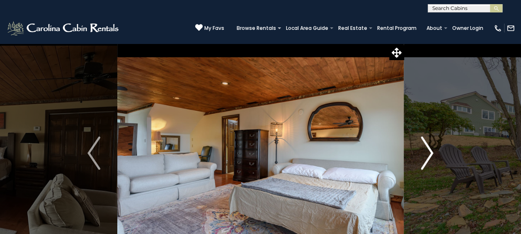
click at [424, 150] on img "Next" at bounding box center [427, 152] width 12 height 33
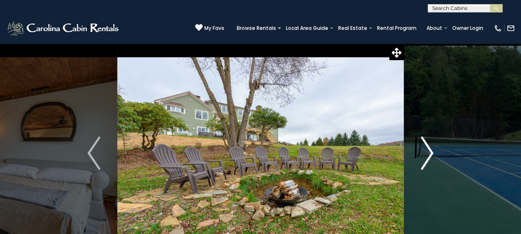
click at [424, 150] on img "Next" at bounding box center [427, 152] width 12 height 33
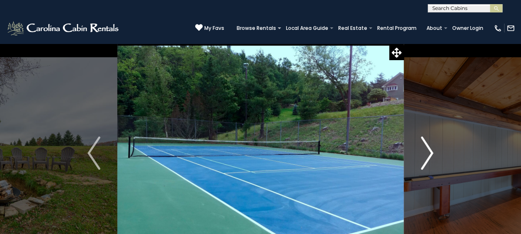
click at [424, 150] on img "Next" at bounding box center [427, 152] width 12 height 33
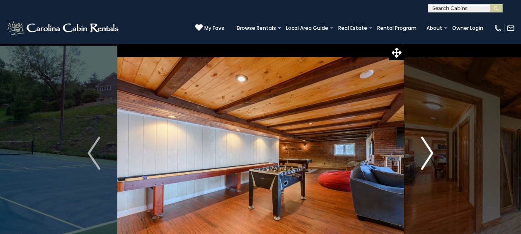
click at [424, 150] on img "Next" at bounding box center [427, 152] width 12 height 33
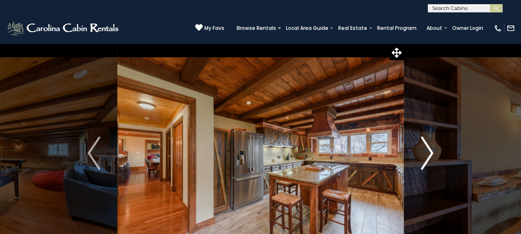
click at [424, 150] on img "Next" at bounding box center [427, 152] width 12 height 33
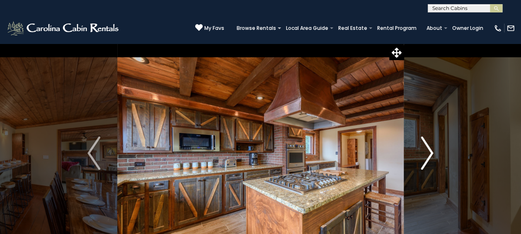
click at [424, 150] on img "Next" at bounding box center [427, 152] width 12 height 33
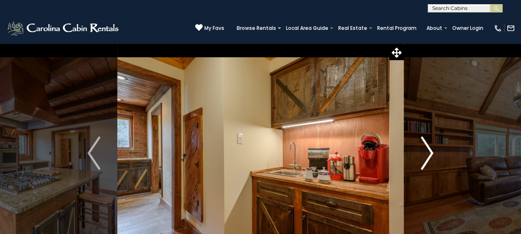
click at [424, 150] on img "Next" at bounding box center [427, 152] width 12 height 33
